Goal: Check status: Check status

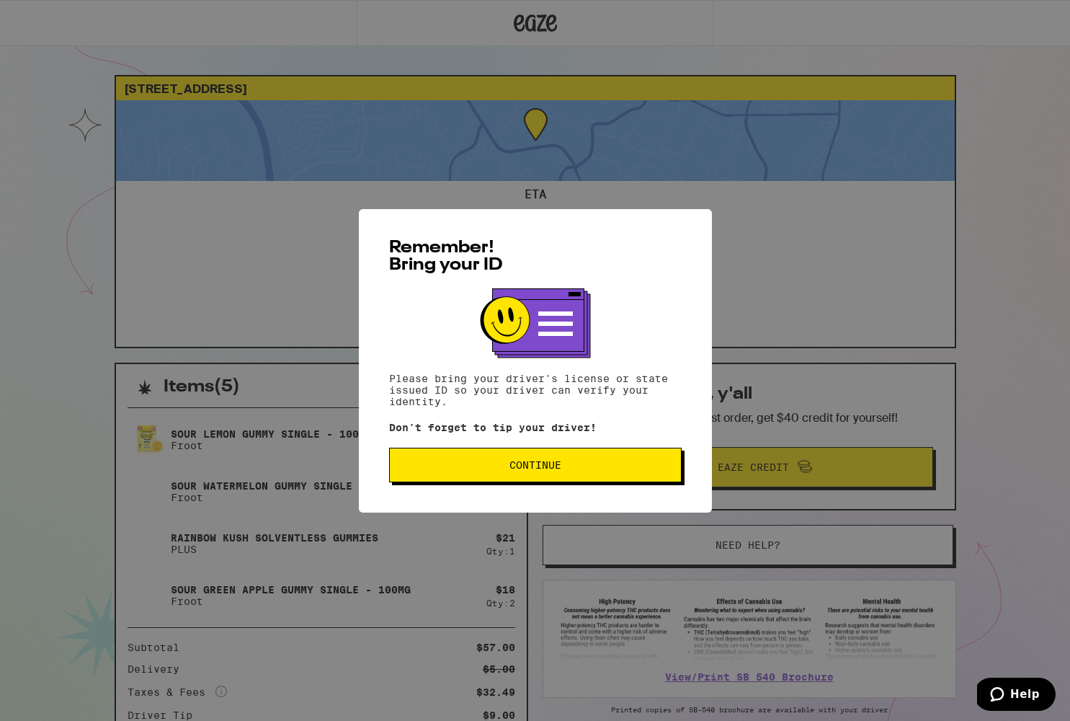
click at [566, 470] on span "Continue" at bounding box center [535, 465] width 268 height 10
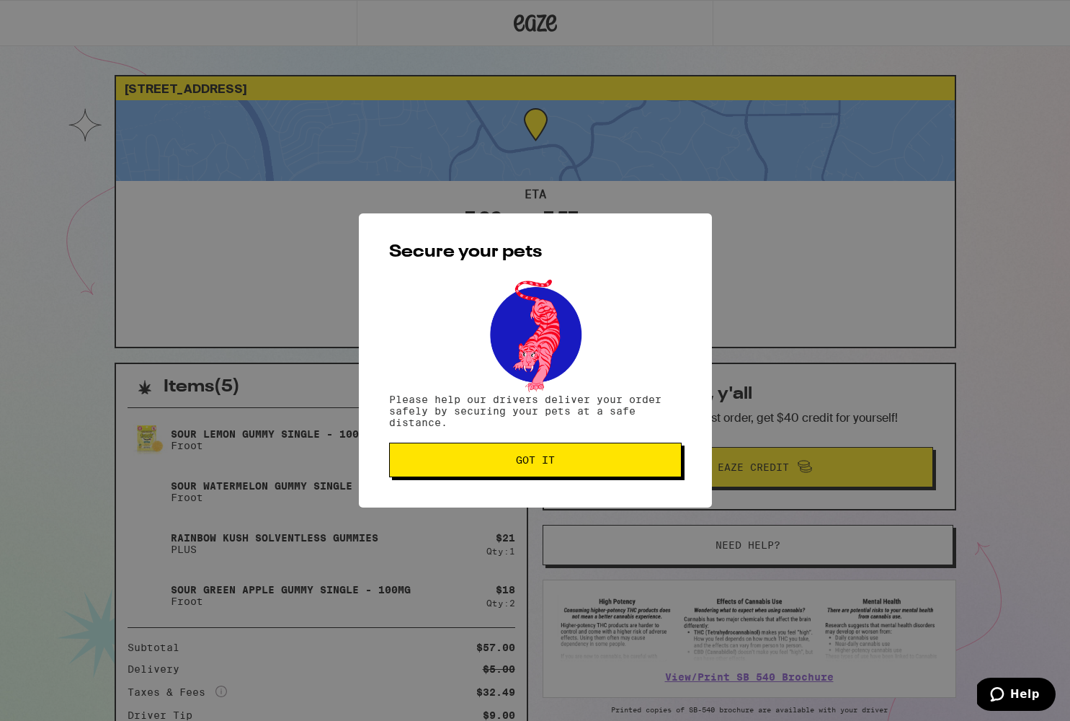
click at [559, 461] on span "Got it" at bounding box center [535, 460] width 268 height 10
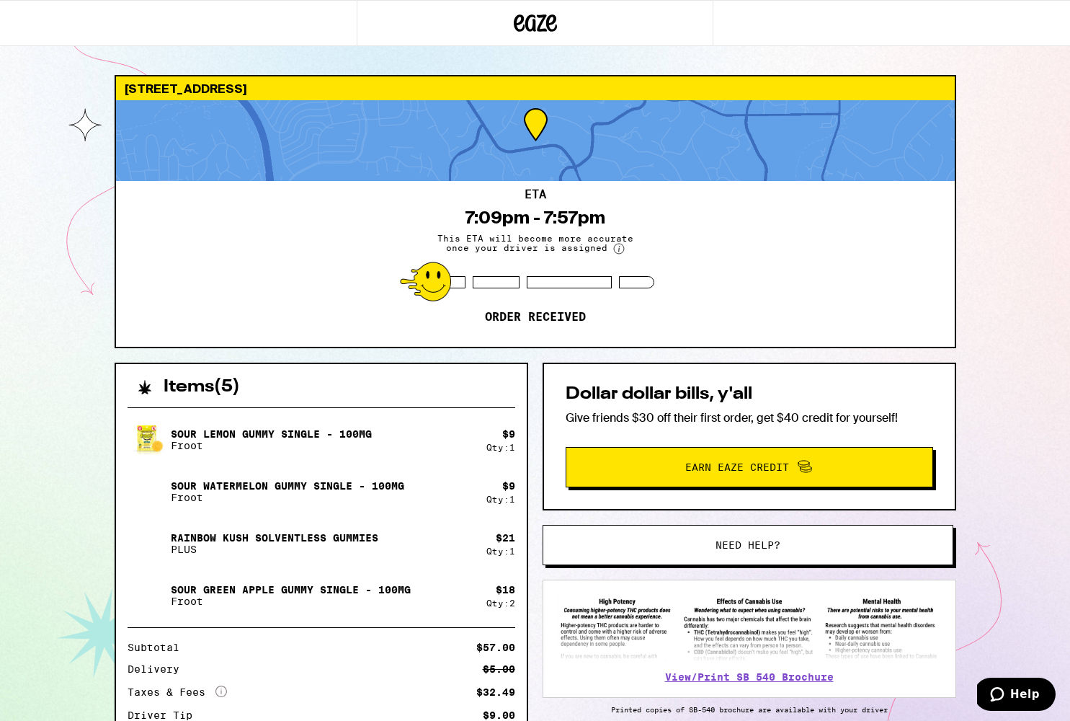
click at [503, 199] on div "ETA 7:09pm - 7:57pm This ETA will become more accurate once your driver is assi…" at bounding box center [535, 264] width 839 height 166
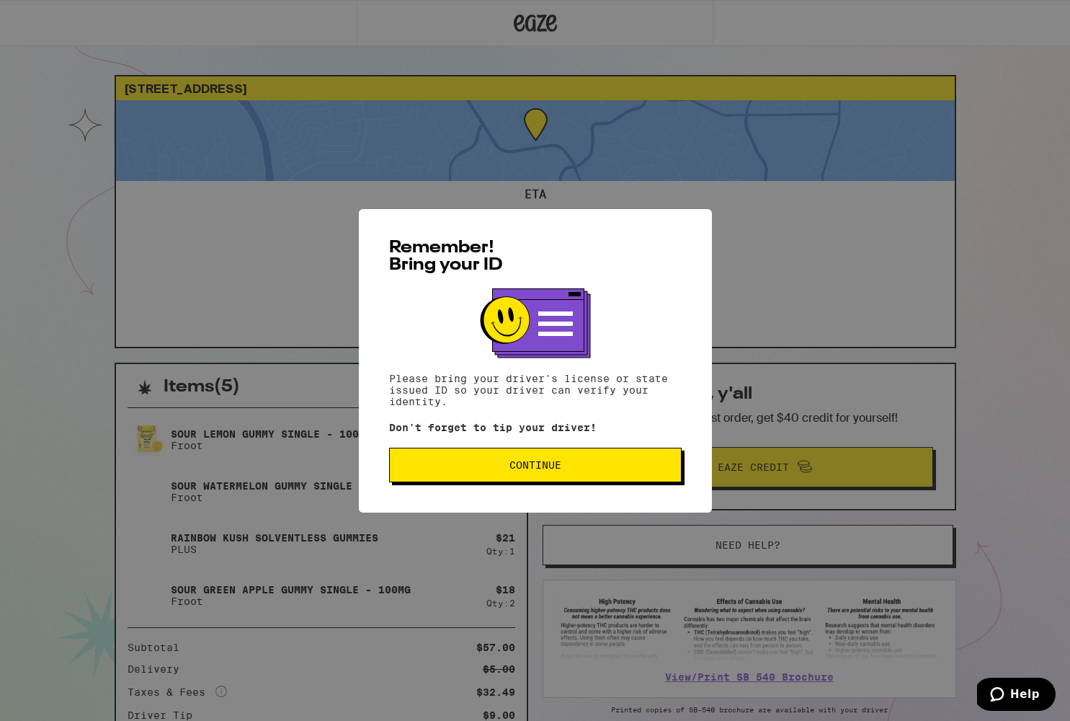
click at [560, 470] on span "Continue" at bounding box center [536, 465] width 52 height 10
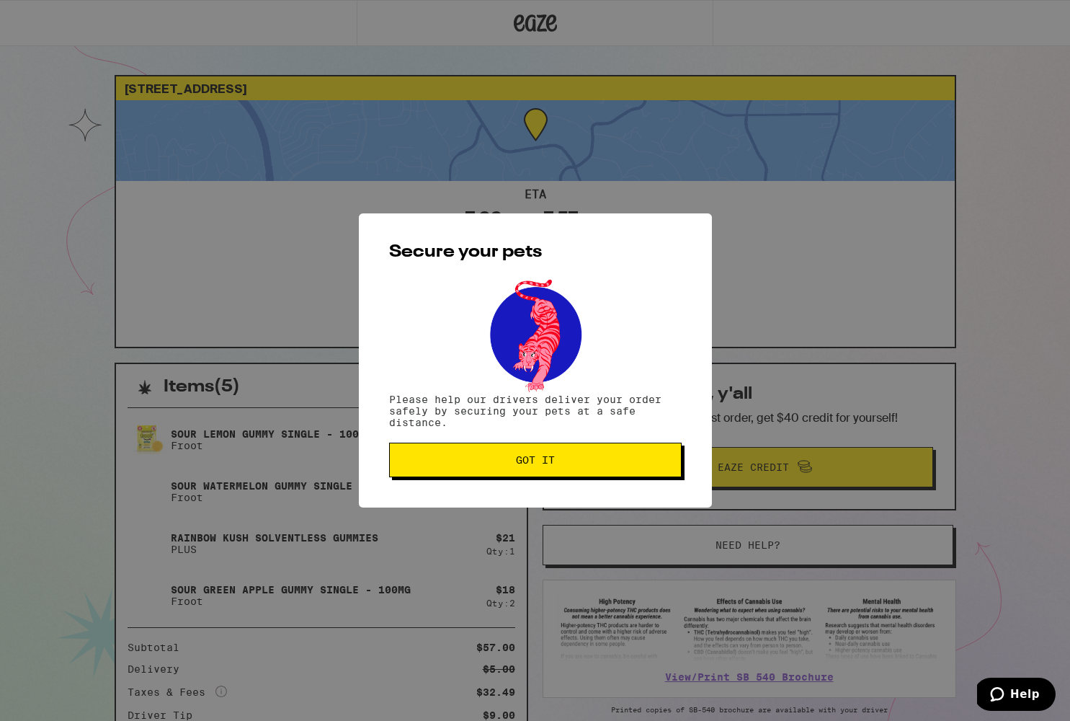
click at [560, 473] on button "Got it" at bounding box center [535, 460] width 293 height 35
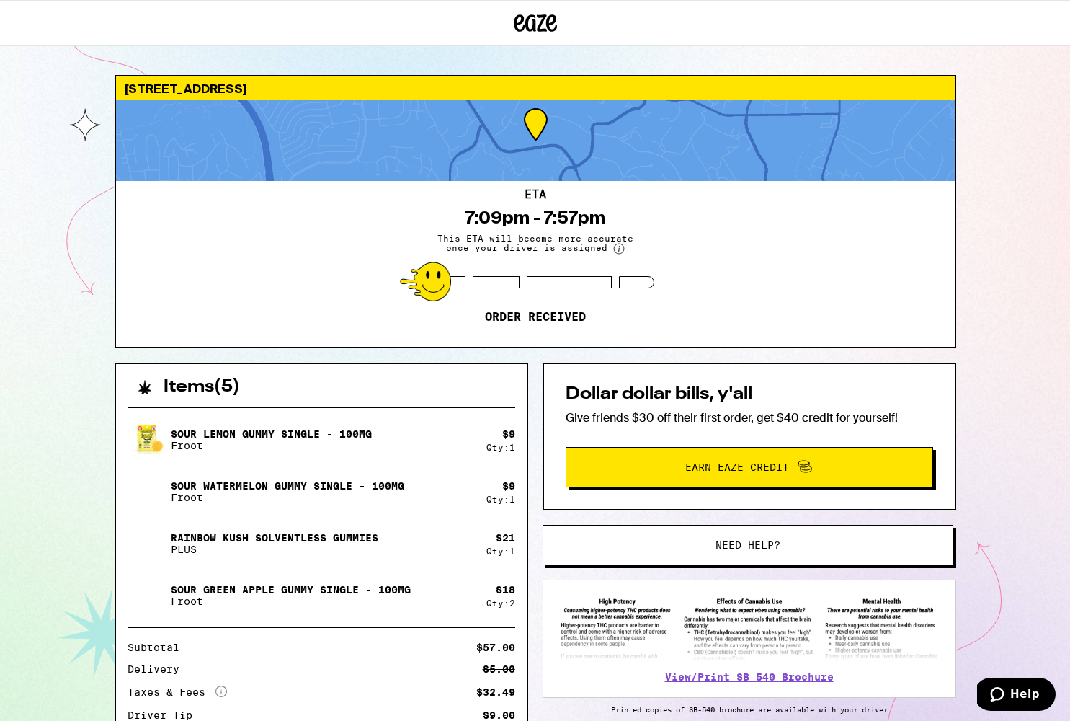
click at [432, 288] on div at bounding box center [425, 282] width 51 height 40
click at [618, 252] on circle at bounding box center [619, 249] width 10 height 10
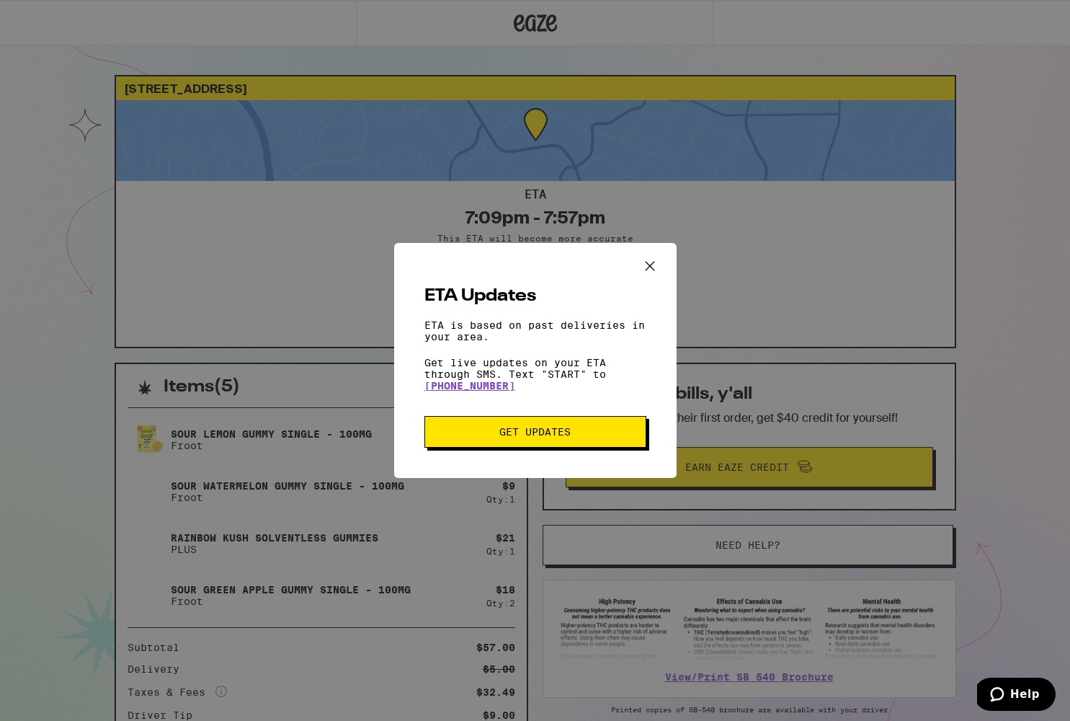
click at [654, 262] on icon "Close ETA information modal" at bounding box center [650, 266] width 22 height 22
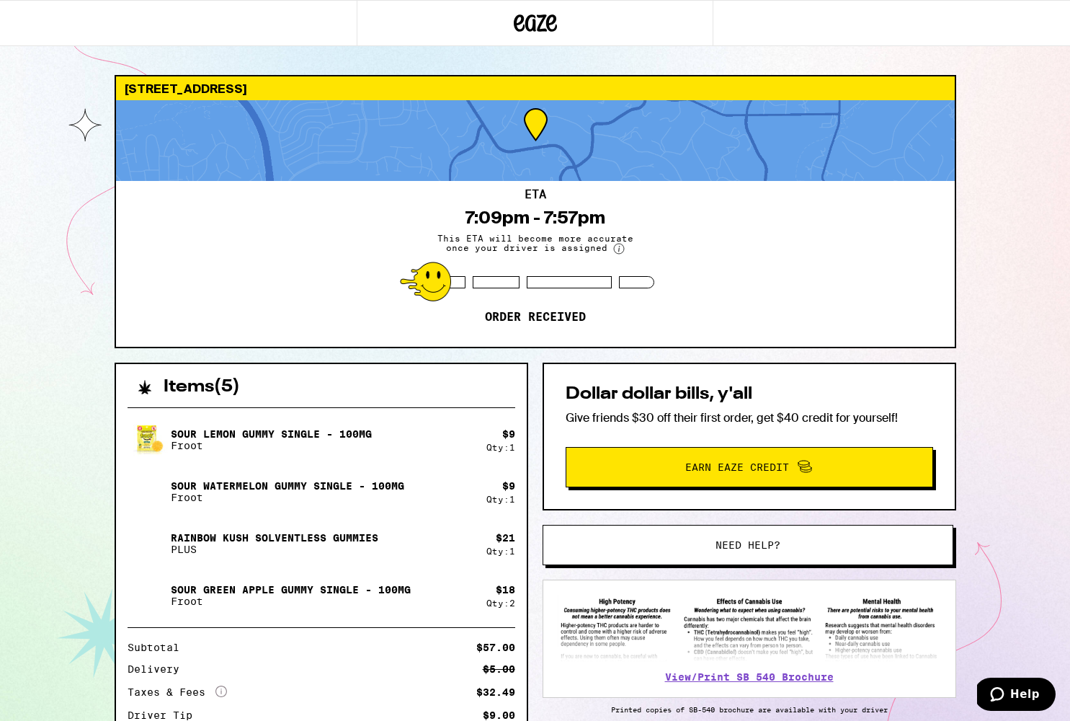
click at [972, 379] on div "15779 El Camino Real [GEOGRAPHIC_DATA] 92067 ETA 7:09pm - 7:57pm This ETA will …" at bounding box center [535, 417] width 1070 height 834
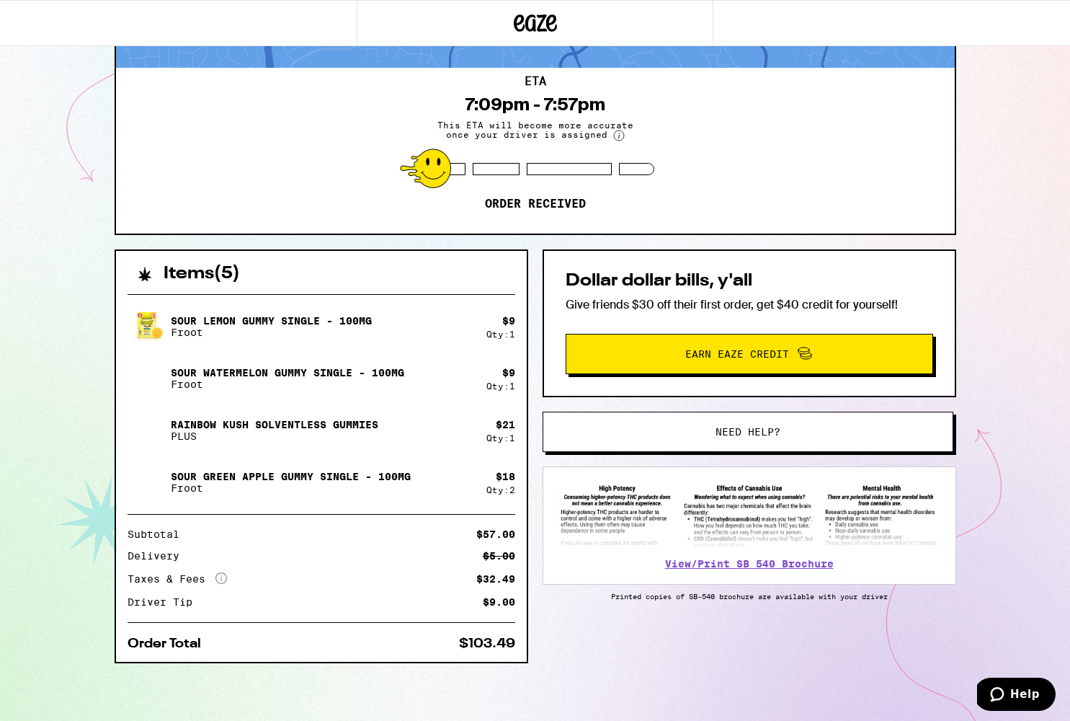
scroll to position [115, 0]
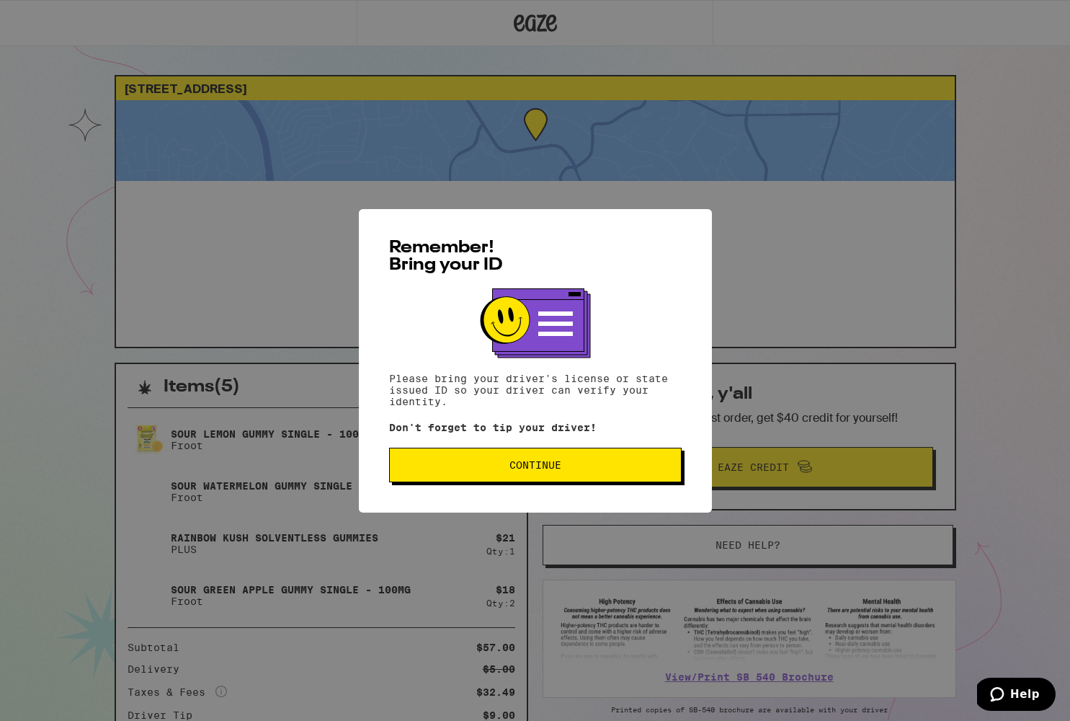
click at [564, 474] on button "Continue" at bounding box center [535, 465] width 293 height 35
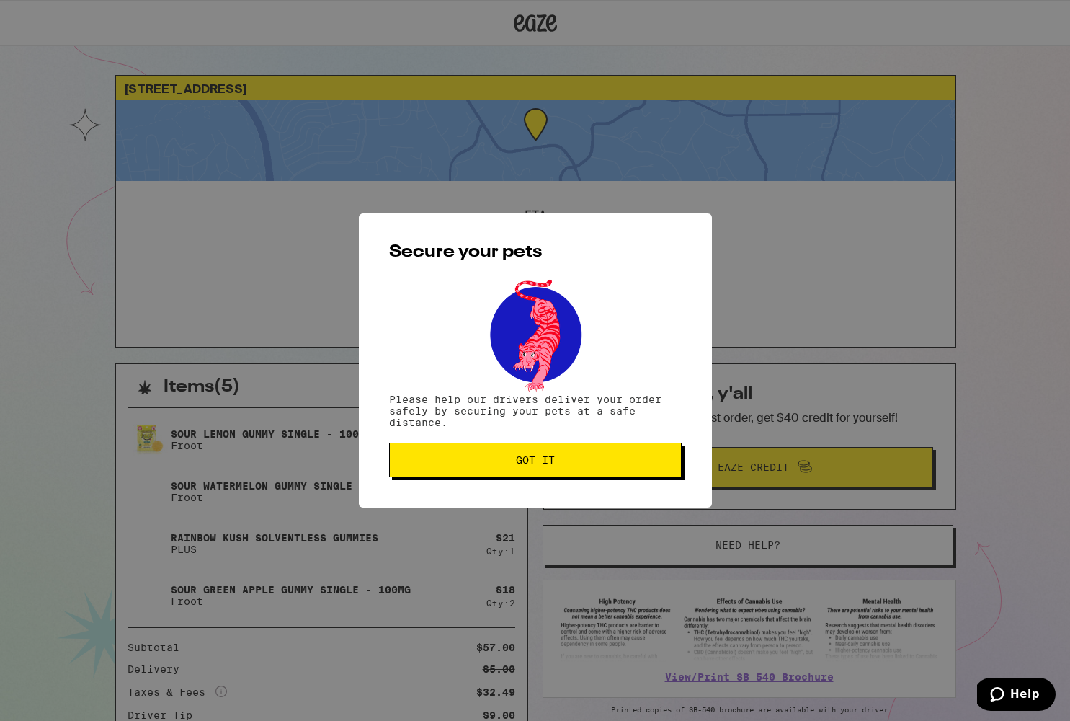
click at [545, 471] on button "Got it" at bounding box center [535, 460] width 293 height 35
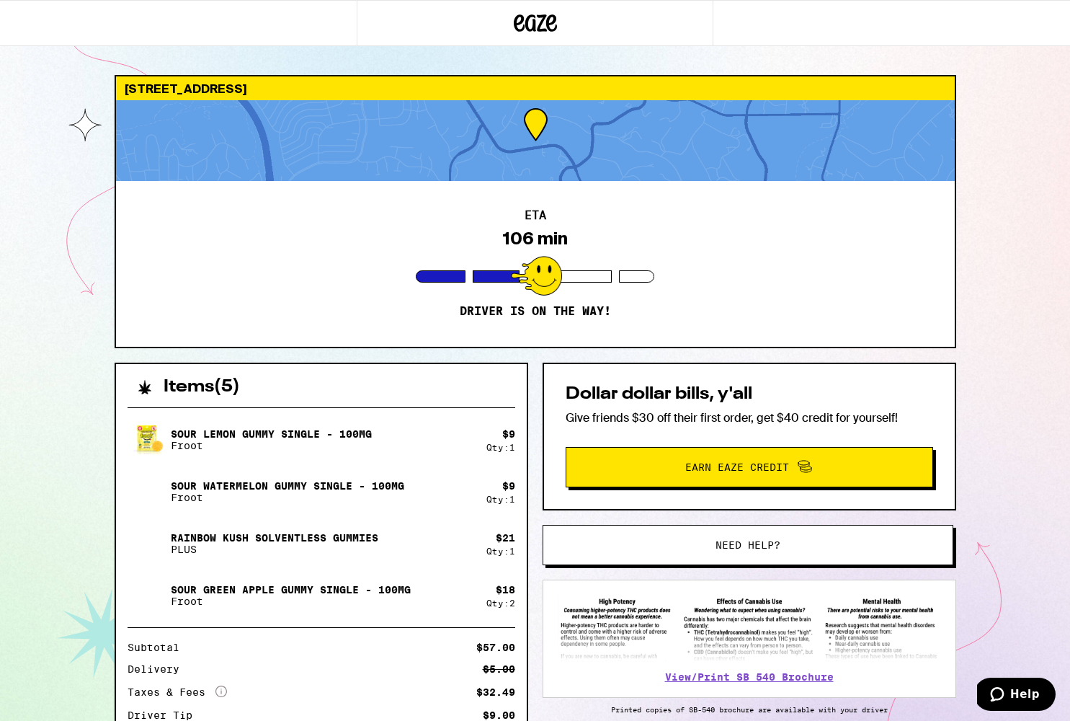
click at [540, 283] on div at bounding box center [536, 276] width 51 height 40
click at [491, 147] on div at bounding box center [535, 140] width 839 height 81
click at [561, 282] on div at bounding box center [536, 276] width 51 height 40
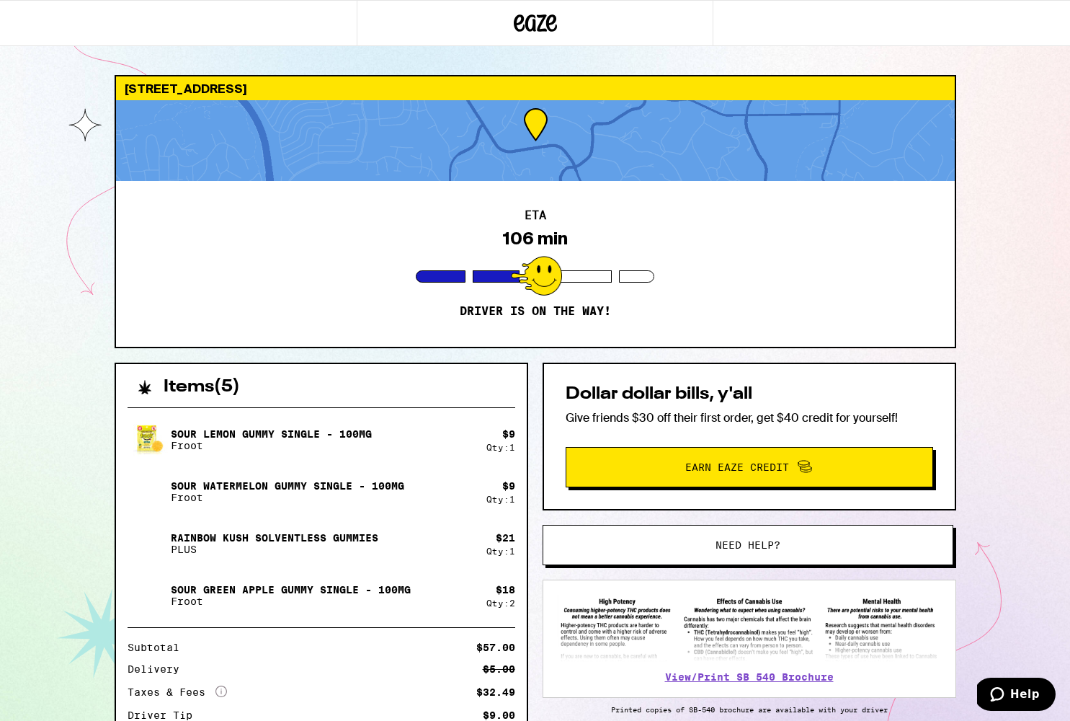
click at [600, 278] on div at bounding box center [569, 276] width 85 height 12
